Goal: Information Seeking & Learning: Learn about a topic

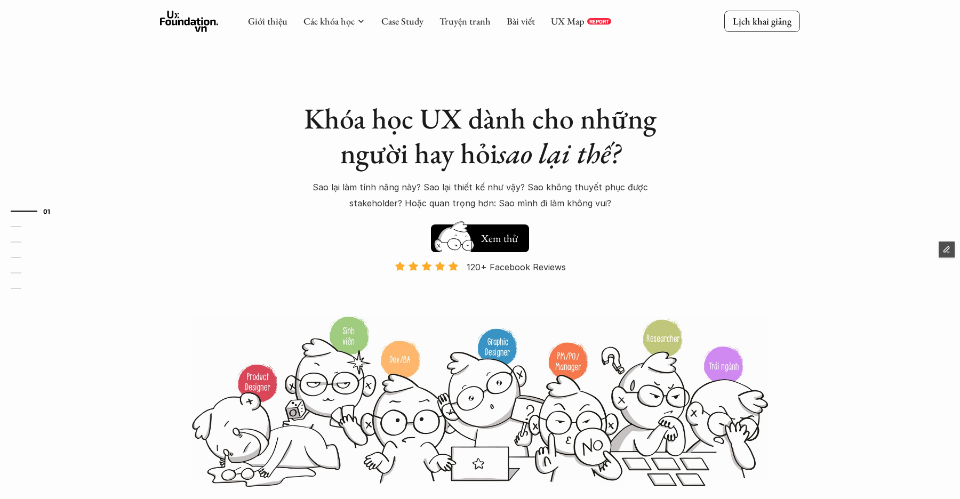
drag, startPoint x: 787, startPoint y: 212, endPoint x: 756, endPoint y: 245, distance: 45.7
click at [782, 217] on div "Khóa học UX dành cho những người hay hỏi sao lại thế? Sao lại làm tính năng này…" at bounding box center [480, 244] width 640 height 488
click at [407, 21] on link "Case Study" at bounding box center [402, 21] width 42 height 12
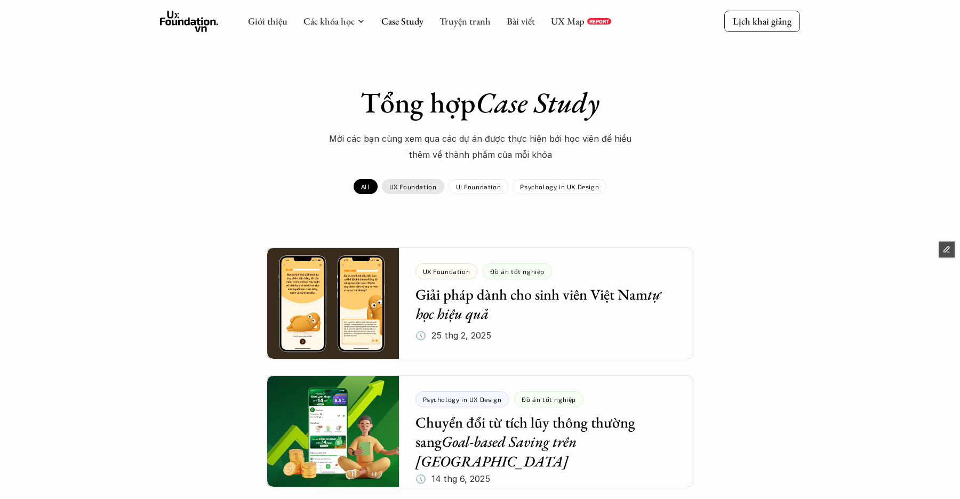
click at [420, 187] on p "UX Foundation" at bounding box center [412, 186] width 47 height 7
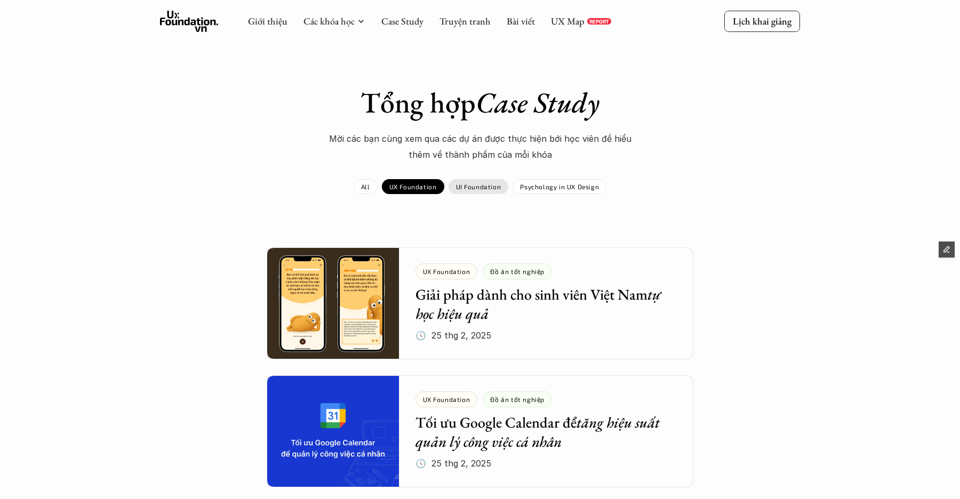
click at [482, 188] on p "UI Foundation" at bounding box center [478, 186] width 45 height 7
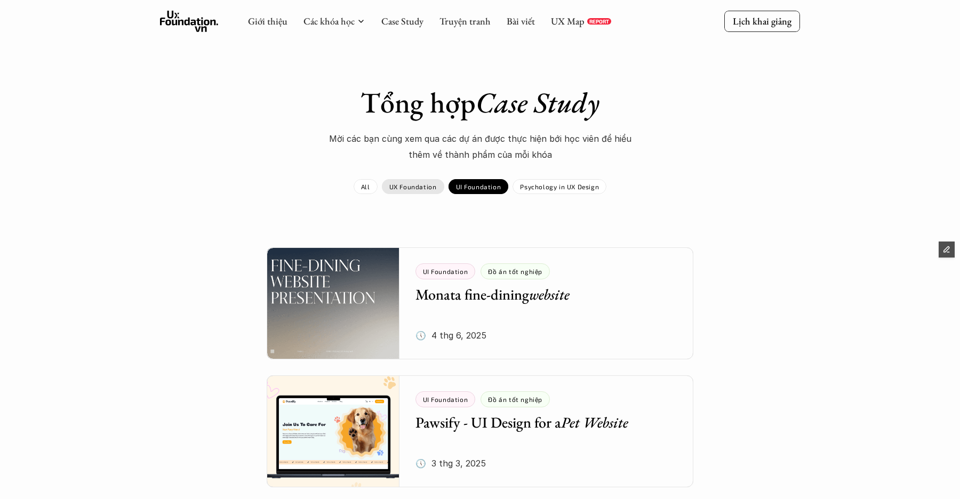
click at [411, 187] on p "UX Foundation" at bounding box center [412, 186] width 47 height 7
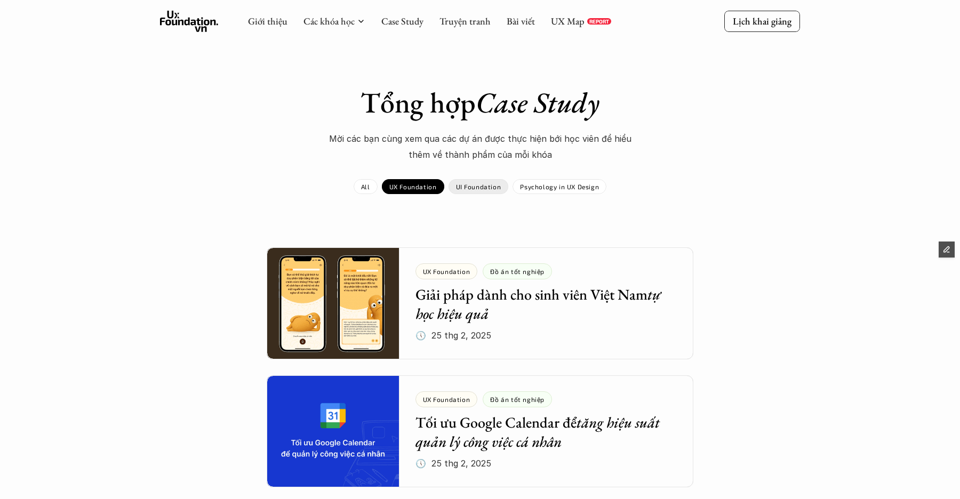
click at [453, 187] on div "UI Foundation" at bounding box center [479, 186] width 60 height 15
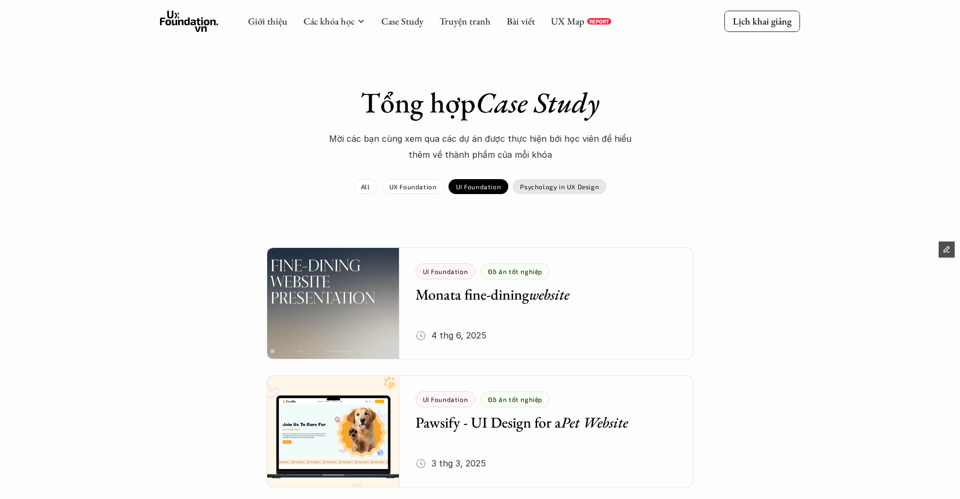
click at [540, 188] on p "Psychology in UX Design" at bounding box center [559, 186] width 79 height 7
